Goal: Transaction & Acquisition: Purchase product/service

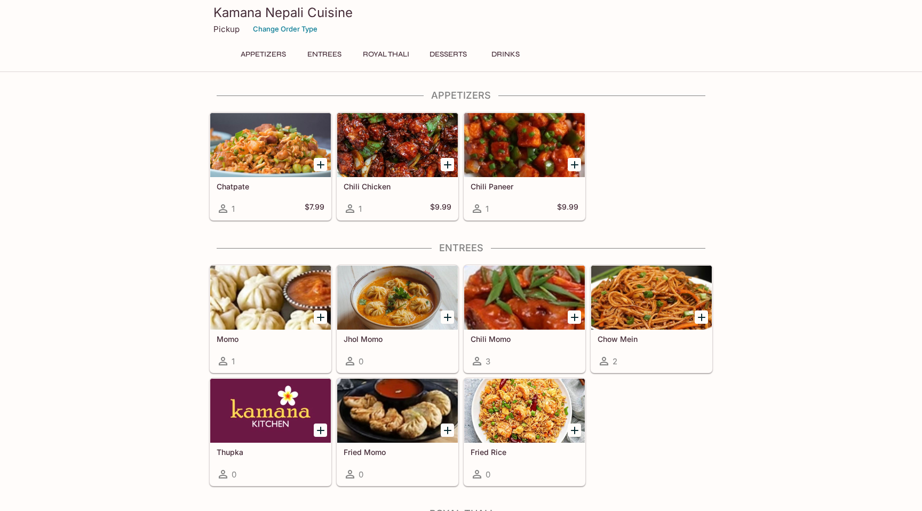
click at [336, 53] on button "Entrees" at bounding box center [324, 54] width 48 height 15
click at [323, 54] on button "Entrees" at bounding box center [324, 54] width 48 height 15
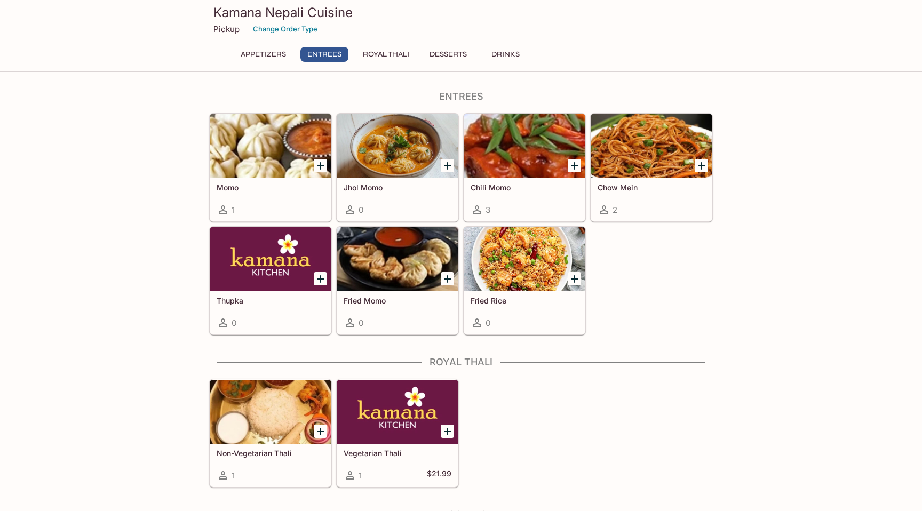
click at [378, 54] on button "Royal Thali" at bounding box center [386, 54] width 58 height 15
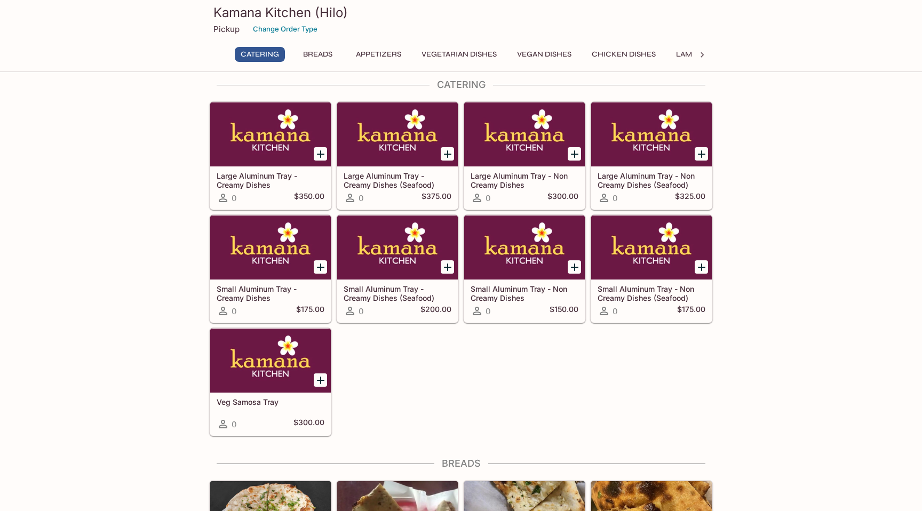
scroll to position [10, 0]
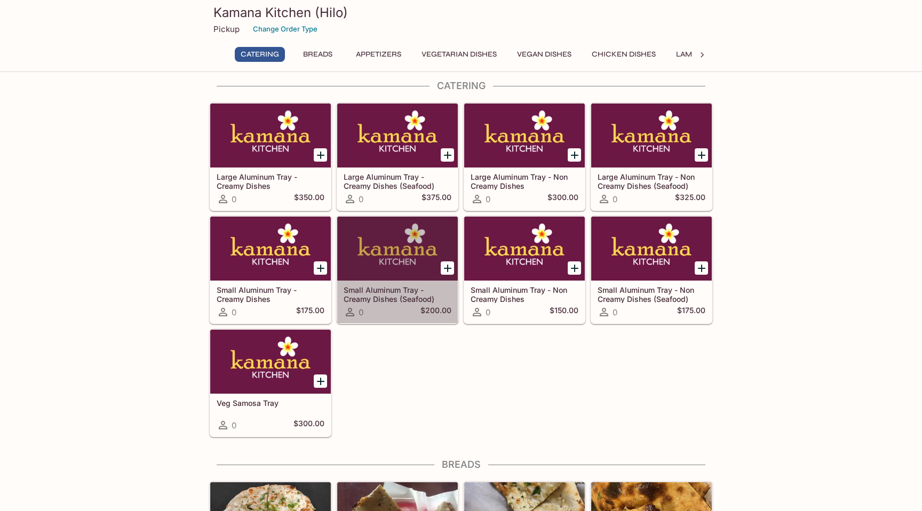
click at [382, 296] on h5 "Small Aluminum Tray - Creamy Dishes (Seafood)" at bounding box center [398, 294] width 108 height 18
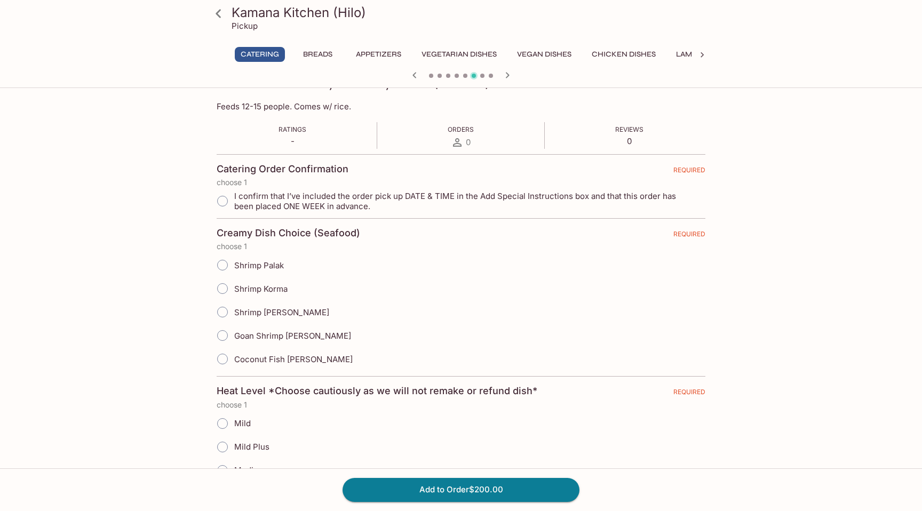
scroll to position [116, 0]
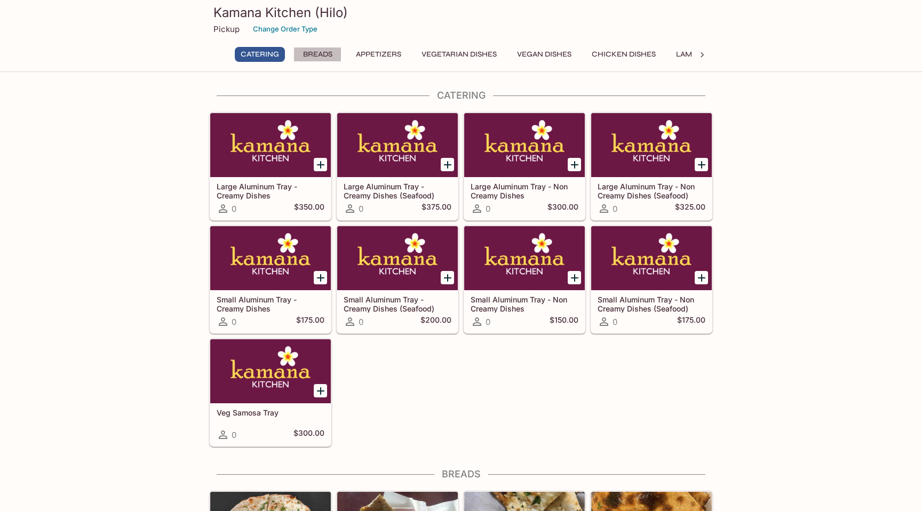
click at [321, 50] on button "Breads" at bounding box center [317, 54] width 48 height 15
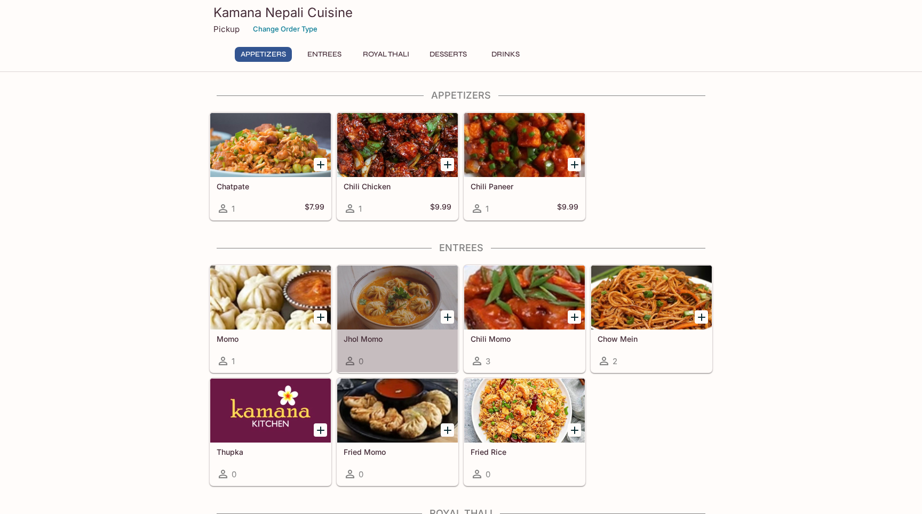
click at [379, 280] on div at bounding box center [397, 298] width 121 height 64
